Goal: Information Seeking & Learning: Learn about a topic

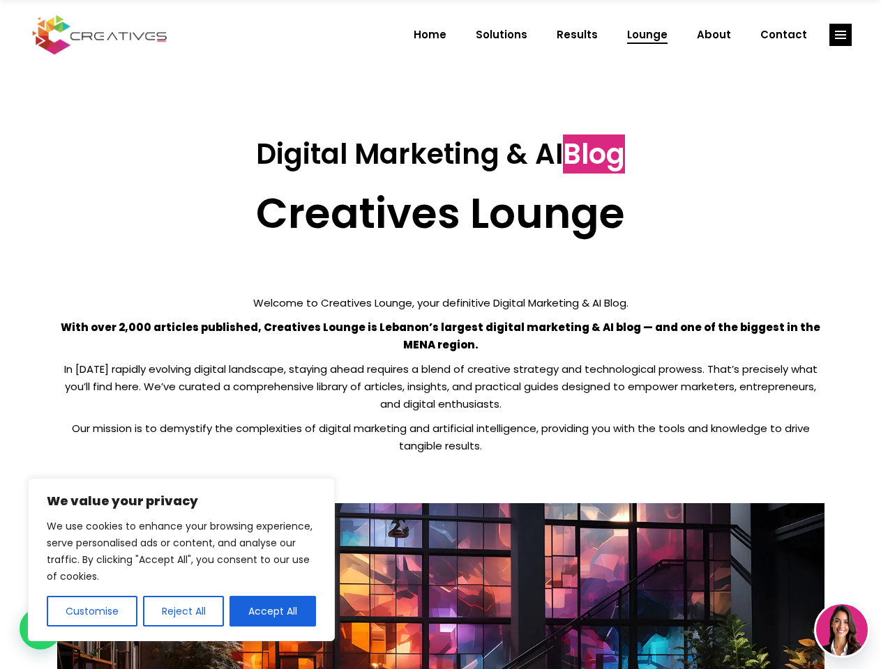
click at [440, 335] on p "With over 2,000 articles published, Creatives Lounge is Lebanon’s largest digit…" at bounding box center [440, 336] width 767 height 35
click at [91, 612] on button "Customise" at bounding box center [92, 611] width 91 height 31
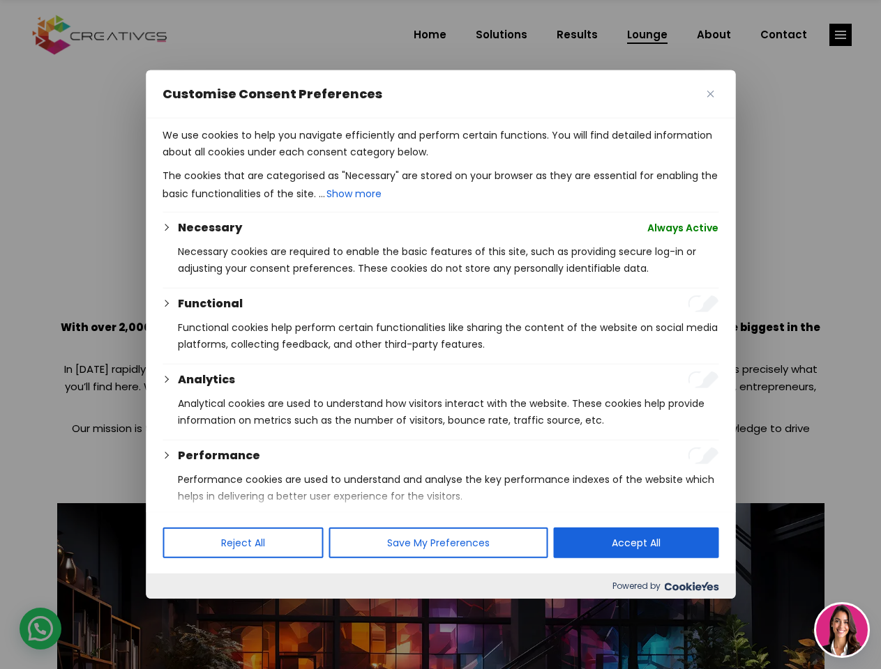
click at [183, 612] on div at bounding box center [440, 334] width 881 height 669
click at [273, 160] on p "We use cookies to help you navigate efficiently and perform certain functions. …" at bounding box center [440, 143] width 556 height 33
click at [840, 35] on div at bounding box center [440, 334] width 881 height 669
click at [842, 630] on img at bounding box center [842, 631] width 52 height 52
